Goal: Information Seeking & Learning: Learn about a topic

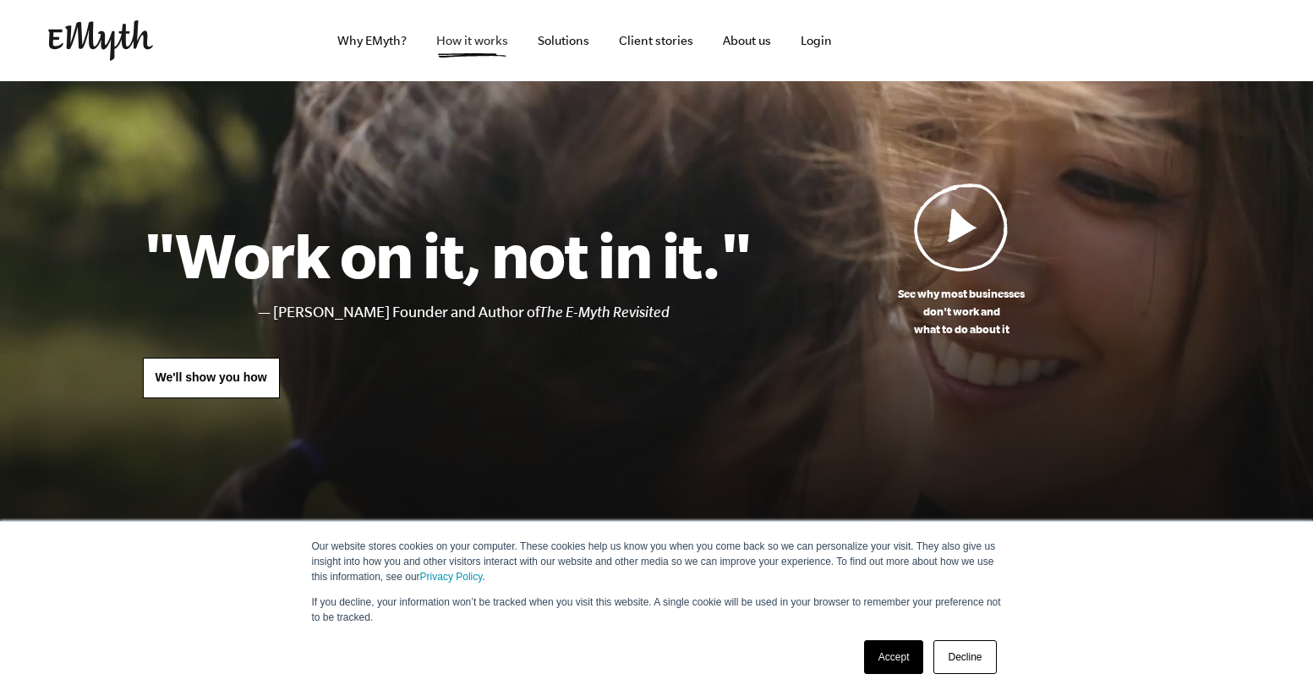
scroll to position [1, 0]
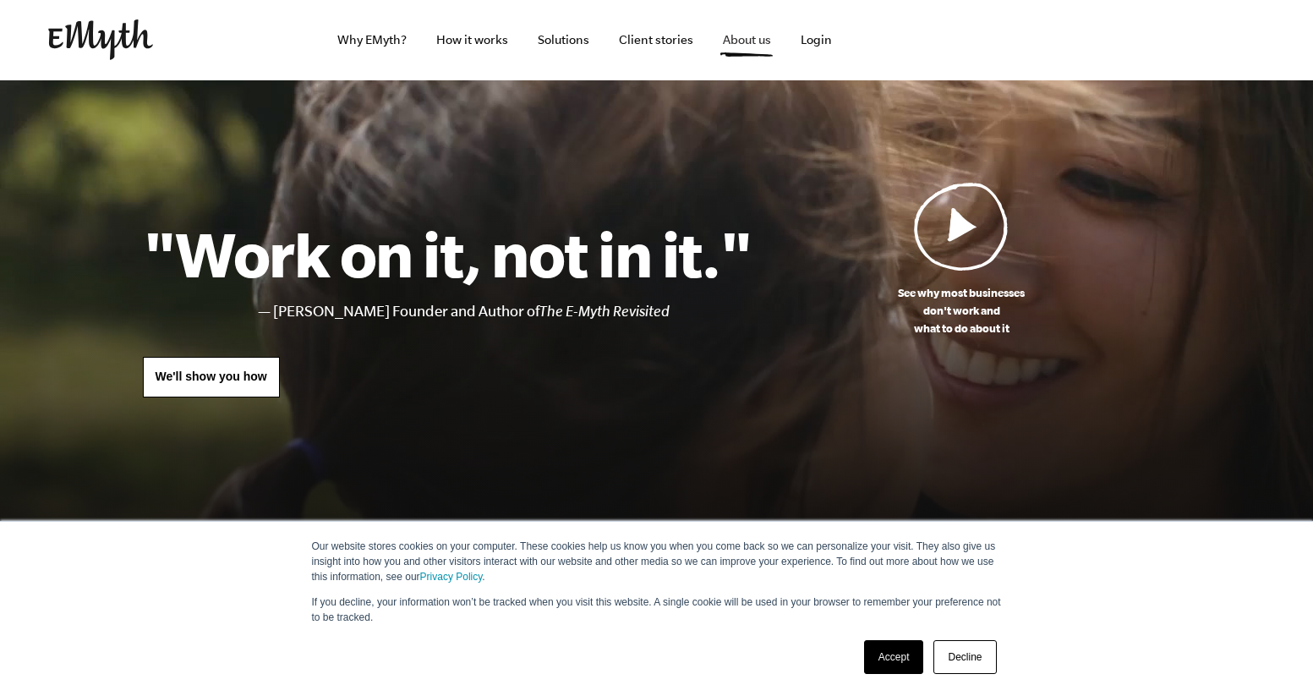
click at [731, 41] on link "About us" at bounding box center [746, 39] width 75 height 81
